Goal: Navigation & Orientation: Go to known website

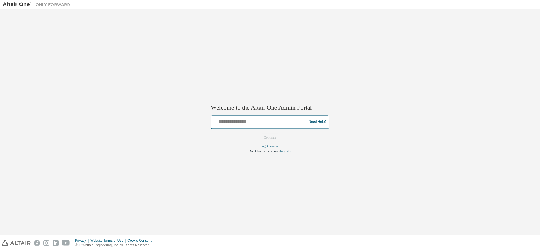
click at [245, 124] on input "text" at bounding box center [259, 121] width 92 height 8
type input "**********"
click at [269, 136] on button "Continue" at bounding box center [270, 137] width 24 height 8
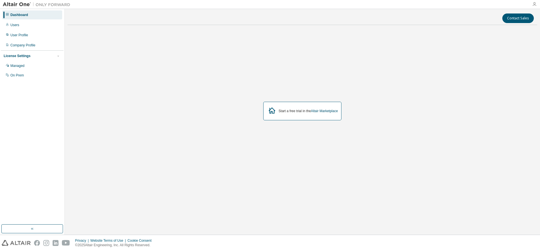
click at [534, 2] on icon "button" at bounding box center [534, 4] width 4 height 4
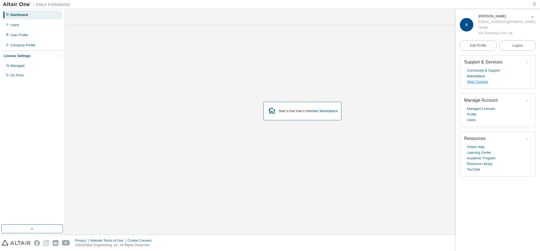
click at [473, 82] on link "Altair Connect" at bounding box center [477, 82] width 21 height 6
click at [519, 46] on span "Logout" at bounding box center [517, 46] width 10 height 6
